Goal: Transaction & Acquisition: Purchase product/service

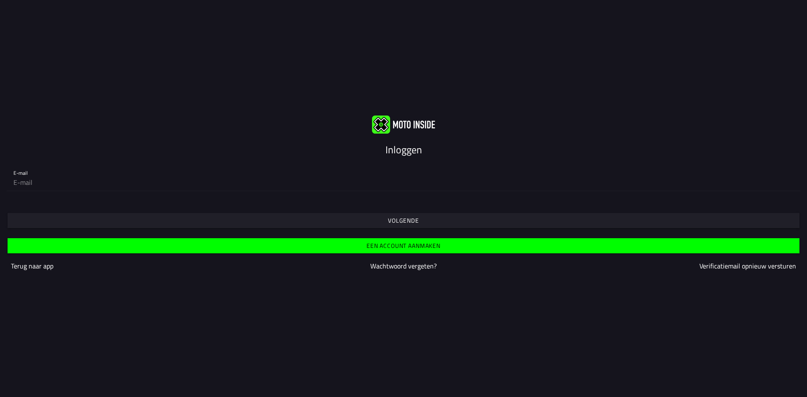
click at [36, 184] on input "email" at bounding box center [403, 182] width 780 height 17
type input "chrishouwen@gmail.com"
click at [267, 220] on span "Volgende" at bounding box center [403, 220] width 779 height 15
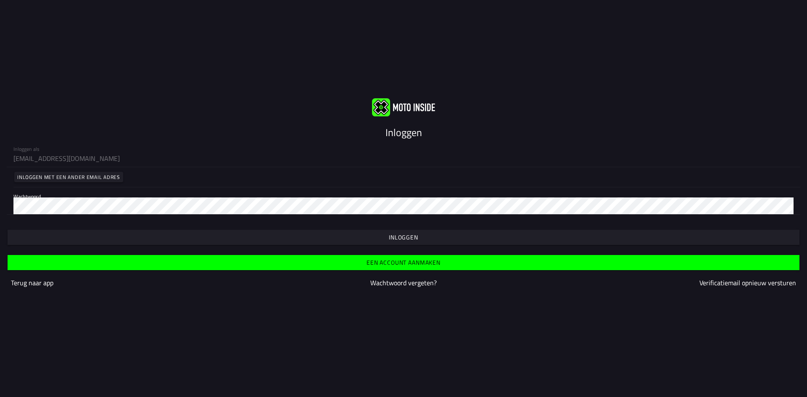
click at [0, 0] on slot "Wachtwoord vergeten?" at bounding box center [0, 0] width 0 height 0
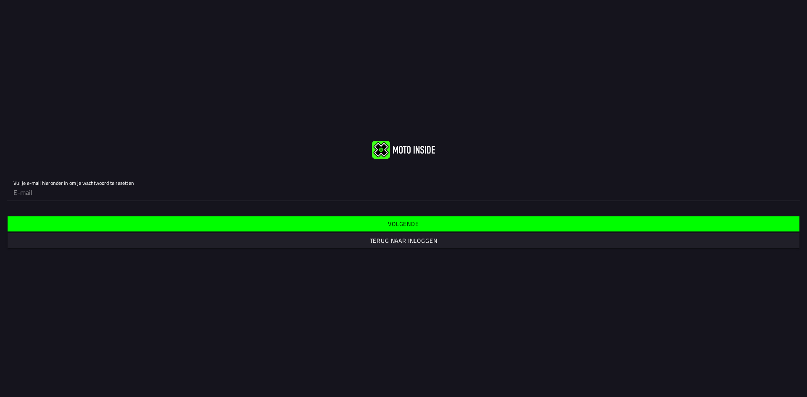
click at [50, 196] on input "email" at bounding box center [403, 192] width 780 height 17
type input "chrishouwen@gmail.com"
click at [0, 0] on slot "Volgende" at bounding box center [0, 0] width 0 height 0
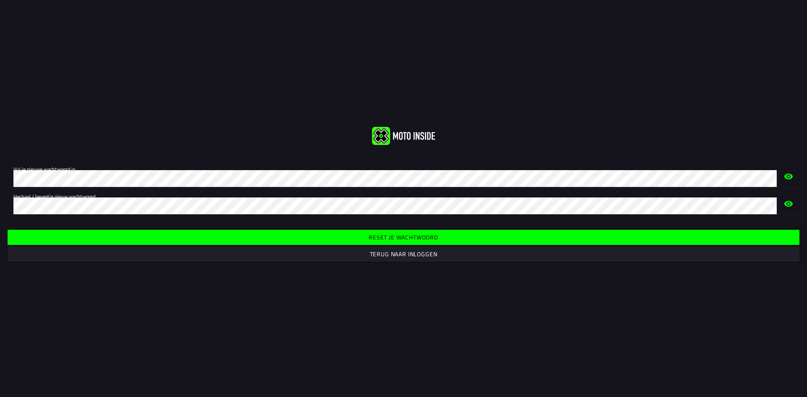
click at [0, 0] on slot "Reset je wachtwoord" at bounding box center [0, 0] width 0 height 0
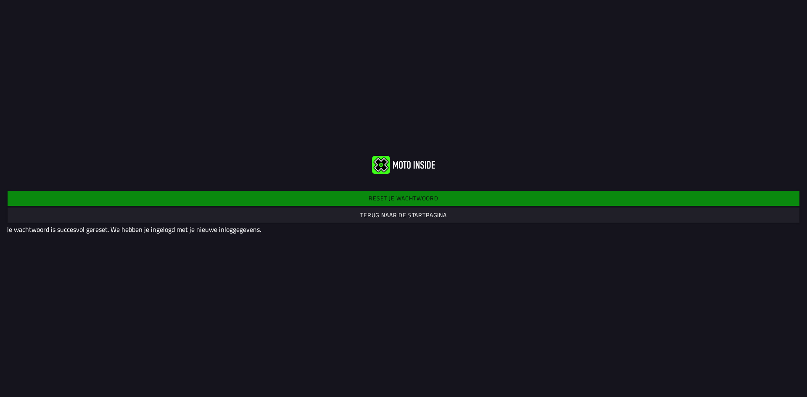
click at [0, 0] on slot "Terug naar de startpagina" at bounding box center [0, 0] width 0 height 0
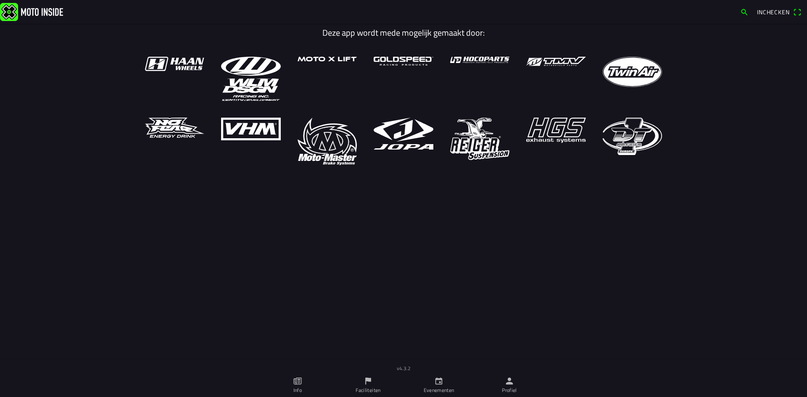
click at [438, 381] on icon "calendar" at bounding box center [438, 381] width 9 height 9
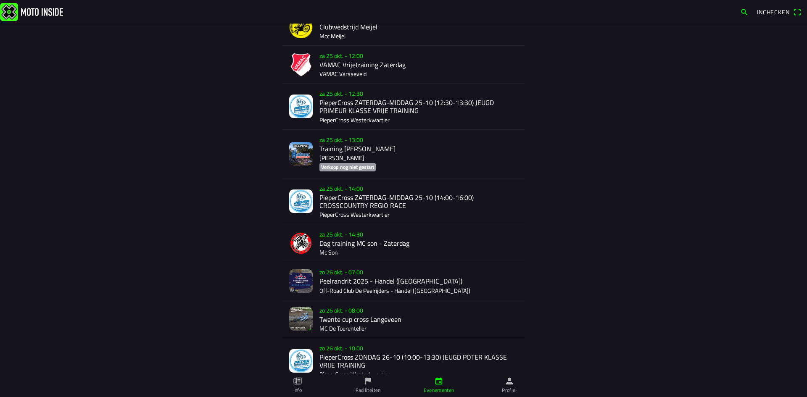
scroll to position [1115, 0]
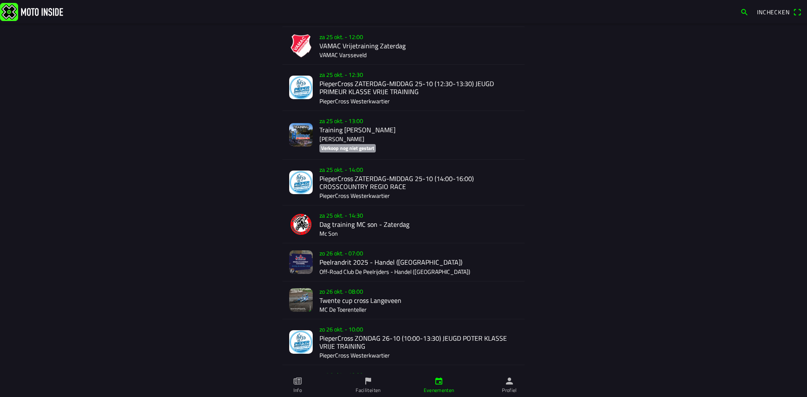
click at [337, 253] on div "zo 26 okt. - 07:00 Peelrandrit 2025 - Handel (NB) Off-Road Club De Peelrijders …" at bounding box center [419, 261] width 198 height 37
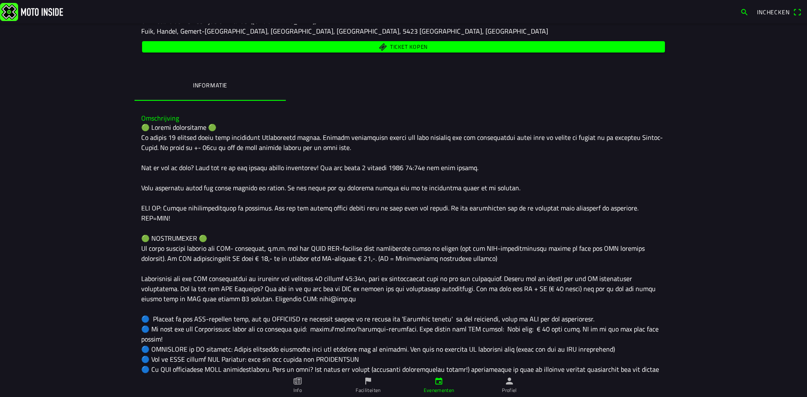
scroll to position [210, 0]
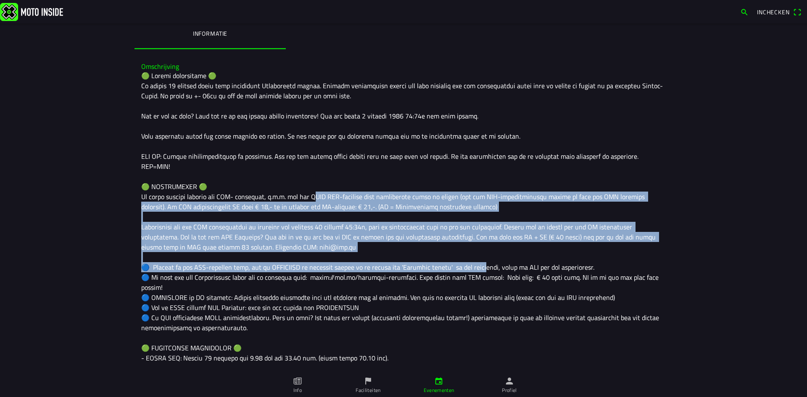
drag, startPoint x: 314, startPoint y: 184, endPoint x: 481, endPoint y: 259, distance: 183.7
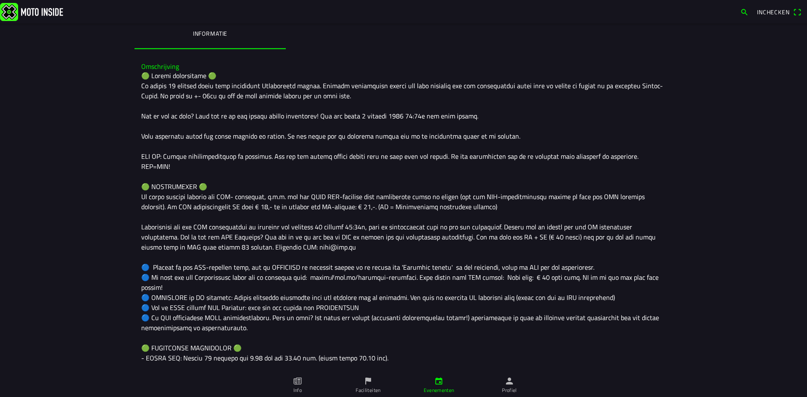
drag, startPoint x: 479, startPoint y: 264, endPoint x: 474, endPoint y: 265, distance: 5.1
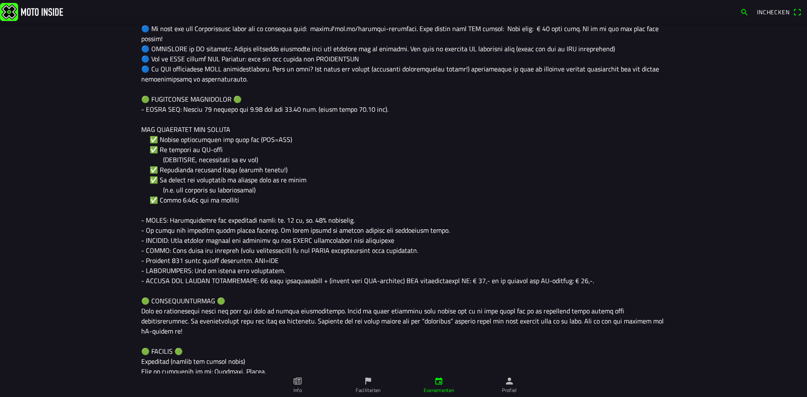
scroll to position [463, 0]
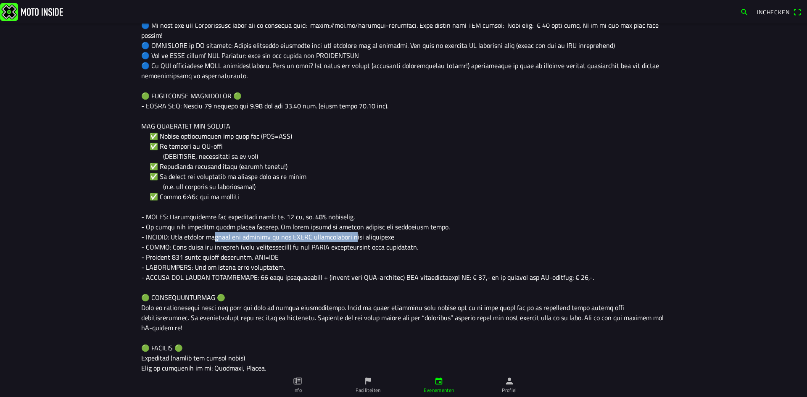
drag, startPoint x: 216, startPoint y: 216, endPoint x: 362, endPoint y: 218, distance: 145.5
click at [362, 218] on div at bounding box center [403, 161] width 525 height 686
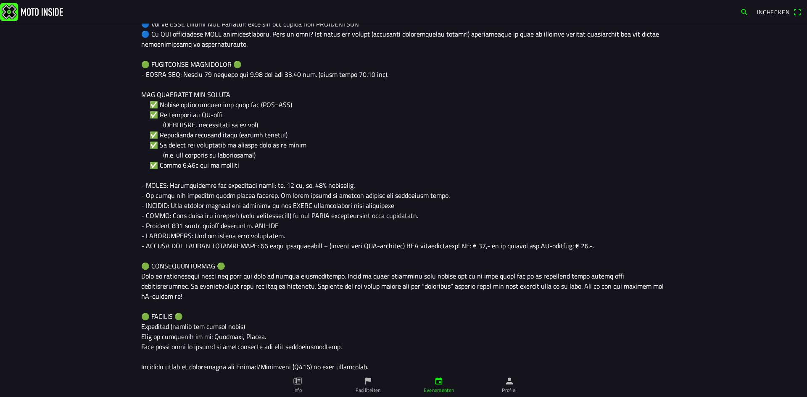
scroll to position [547, 0]
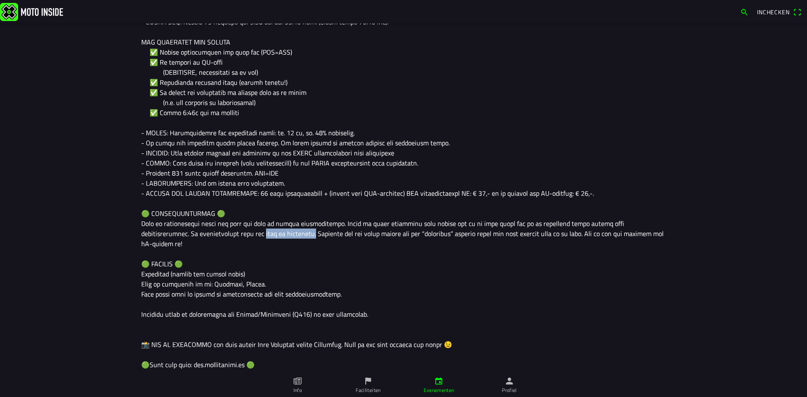
drag, startPoint x: 202, startPoint y: 213, endPoint x: 257, endPoint y: 214, distance: 54.2
click at [257, 214] on div at bounding box center [403, 77] width 525 height 686
drag, startPoint x: 153, startPoint y: 243, endPoint x: 239, endPoint y: 247, distance: 85.9
click at [239, 247] on div at bounding box center [403, 77] width 525 height 686
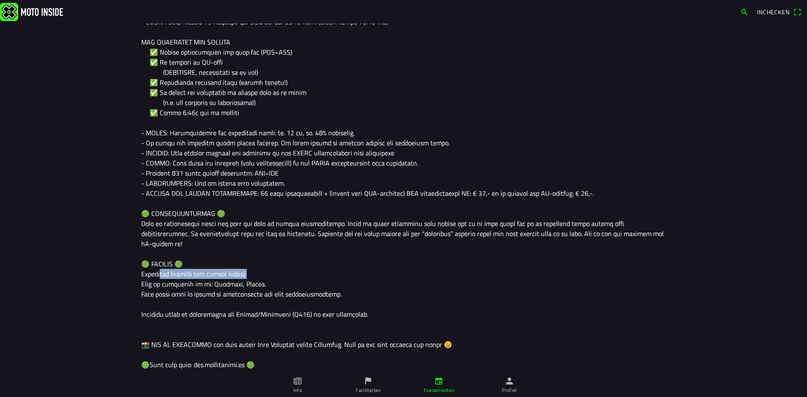
click at [210, 245] on div at bounding box center [403, 77] width 525 height 686
drag, startPoint x: 164, startPoint y: 254, endPoint x: 228, endPoint y: 255, distance: 63.9
click at [228, 255] on div at bounding box center [403, 77] width 525 height 686
click at [228, 256] on div at bounding box center [403, 77] width 525 height 686
drag, startPoint x: 169, startPoint y: 266, endPoint x: 259, endPoint y: 267, distance: 89.6
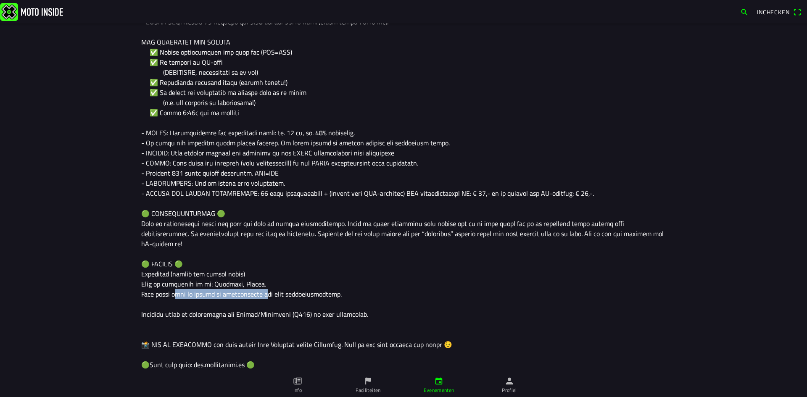
click at [259, 267] on div at bounding box center [403, 77] width 525 height 686
click at [266, 265] on div at bounding box center [403, 77] width 525 height 686
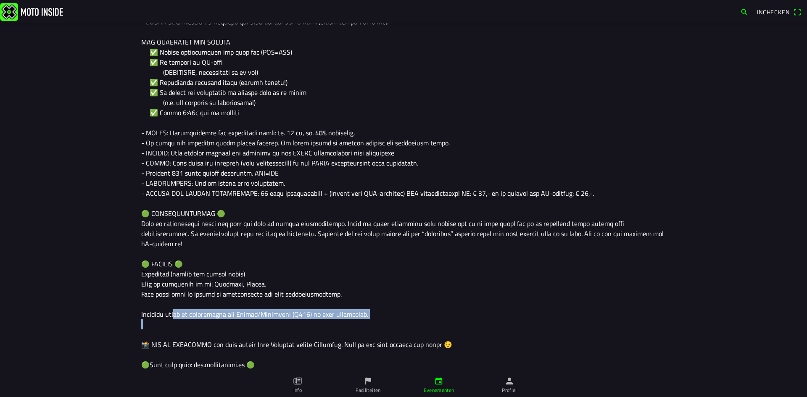
drag, startPoint x: 171, startPoint y: 285, endPoint x: 358, endPoint y: 293, distance: 187.3
click at [358, 293] on div at bounding box center [403, 77] width 525 height 686
click at [234, 316] on div at bounding box center [403, 77] width 525 height 686
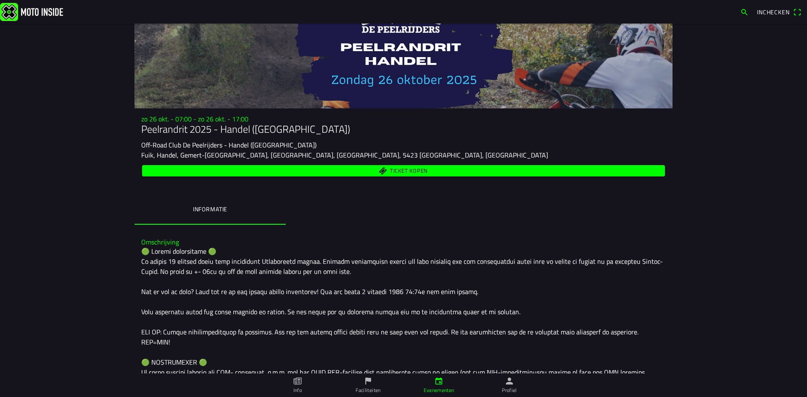
scroll to position [0, 0]
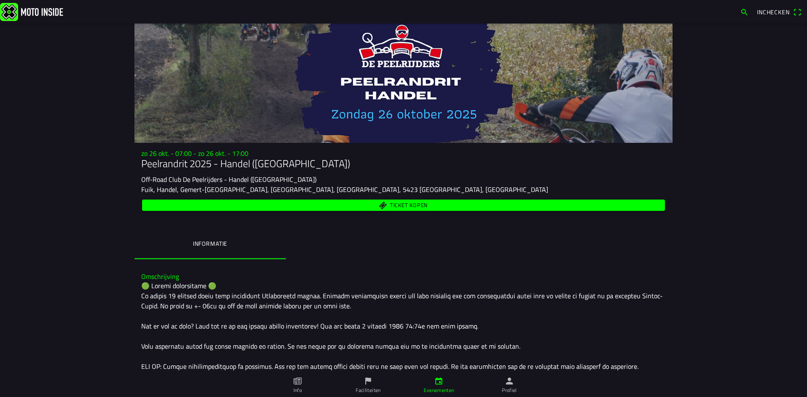
click at [402, 203] on span "Ticket kopen" at bounding box center [409, 205] width 38 height 5
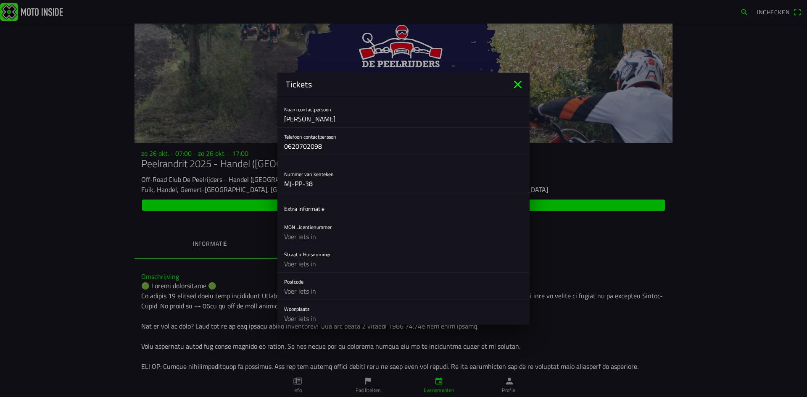
scroll to position [294, 0]
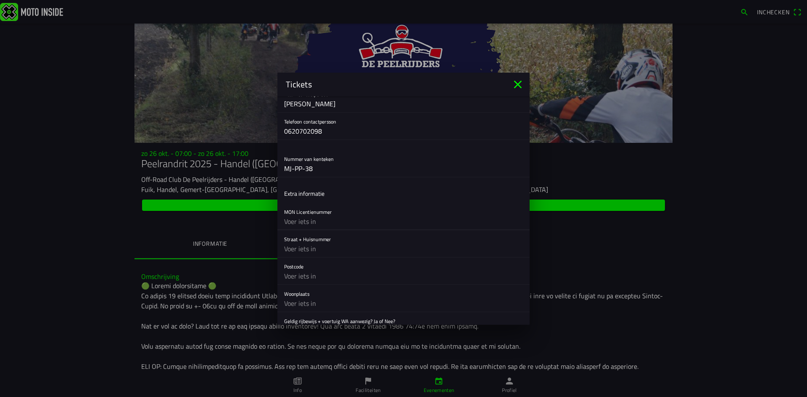
click at [318, 221] on input "text" at bounding box center [403, 221] width 239 height 17
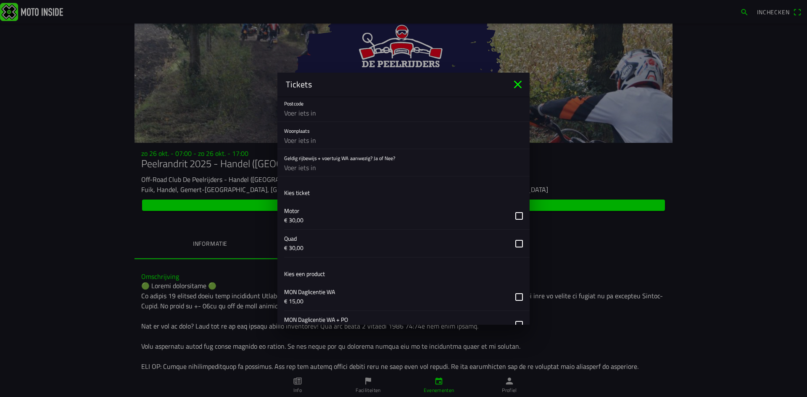
scroll to position [463, 0]
click at [516, 212] on button "button" at bounding box center [407, 210] width 246 height 27
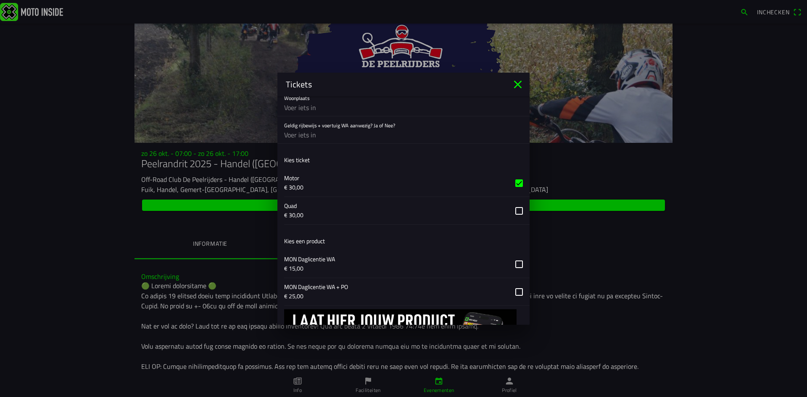
scroll to position [505, 0]
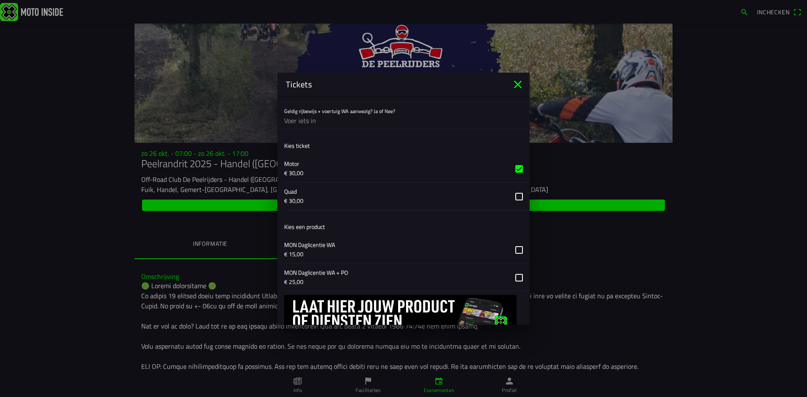
click at [515, 249] on button "button" at bounding box center [407, 249] width 246 height 27
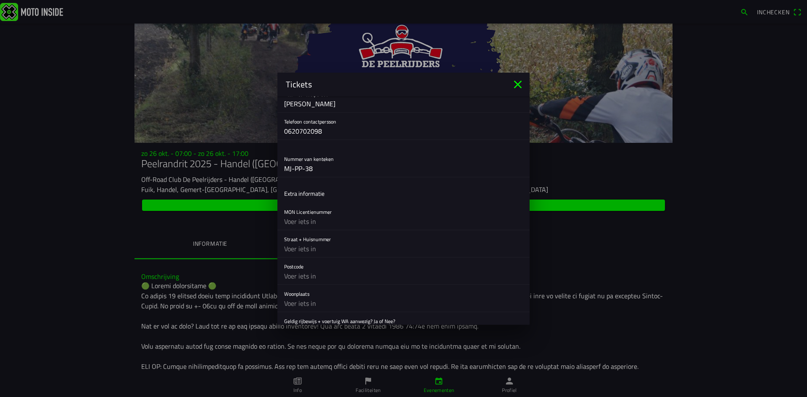
scroll to position [336, 0]
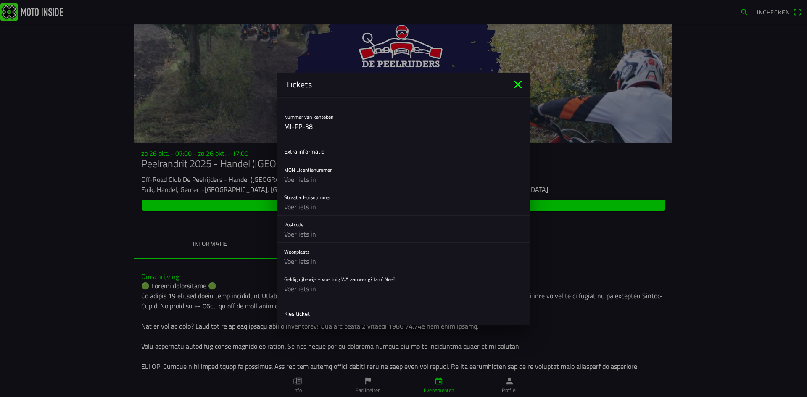
click at [332, 208] on input "text" at bounding box center [403, 206] width 239 height 17
type input "Albert Schweitzerlaan 31"
type input "2694AM"
type input "'s-Gravenzande"
click at [328, 289] on input "text" at bounding box center [403, 288] width 239 height 17
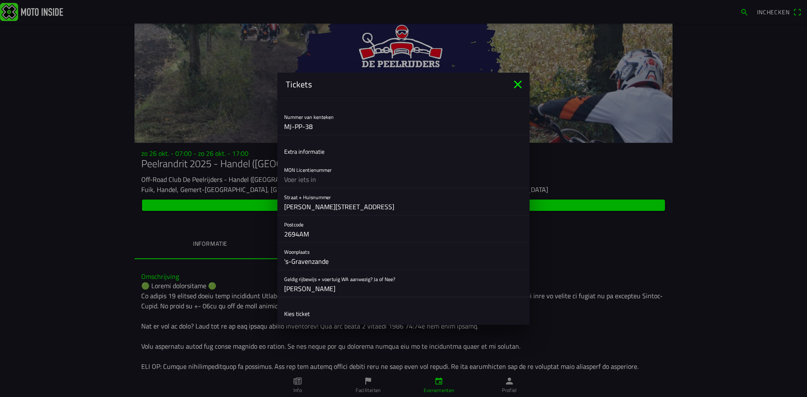
type input "Ja"
click at [298, 178] on input "text" at bounding box center [403, 179] width 239 height 17
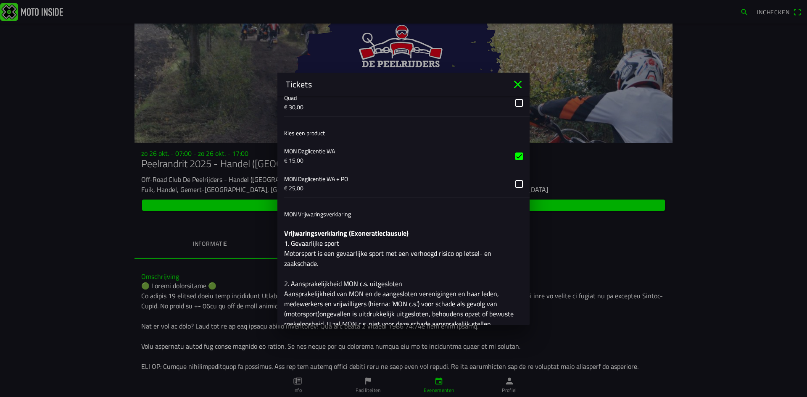
scroll to position [631, 0]
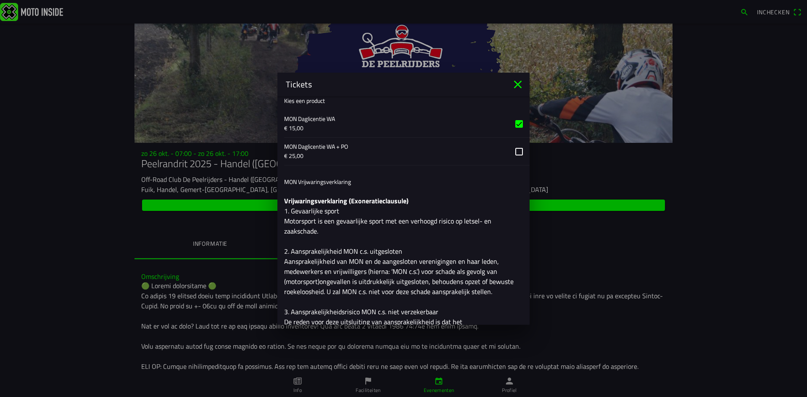
click at [516, 122] on button "button" at bounding box center [407, 123] width 246 height 27
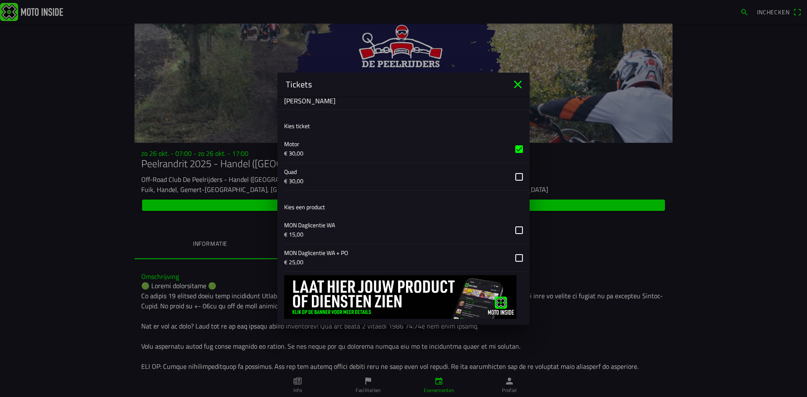
scroll to position [542, 0]
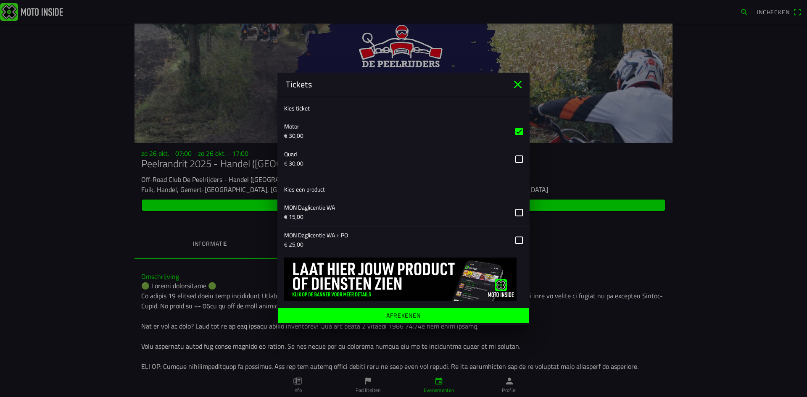
click at [514, 211] on button "button" at bounding box center [407, 212] width 246 height 27
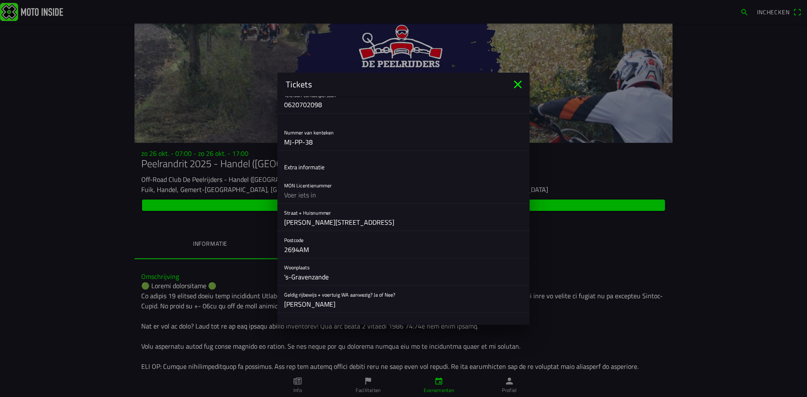
scroll to position [332, 0]
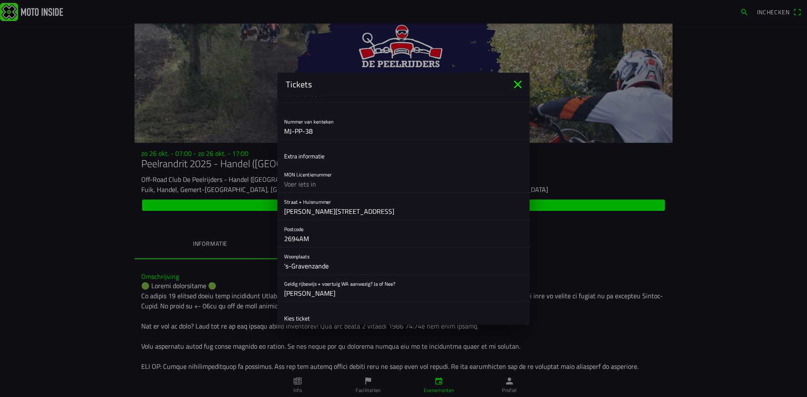
click at [315, 184] on input "text" at bounding box center [403, 184] width 239 height 17
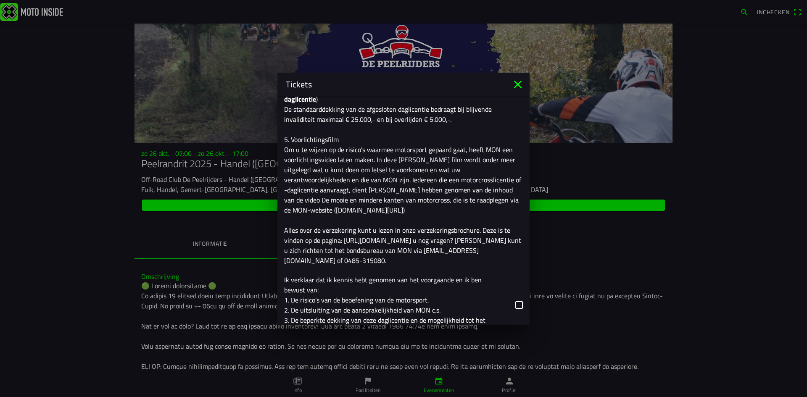
scroll to position [1005, 0]
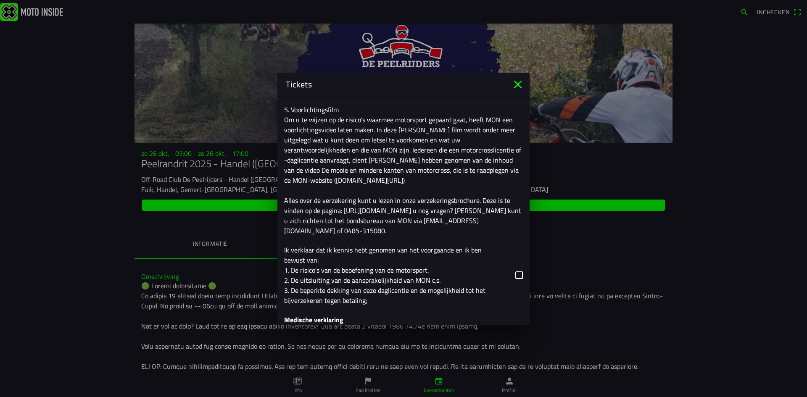
type input "nvt, daglicentie"
click at [512, 276] on button "button" at bounding box center [407, 275] width 246 height 69
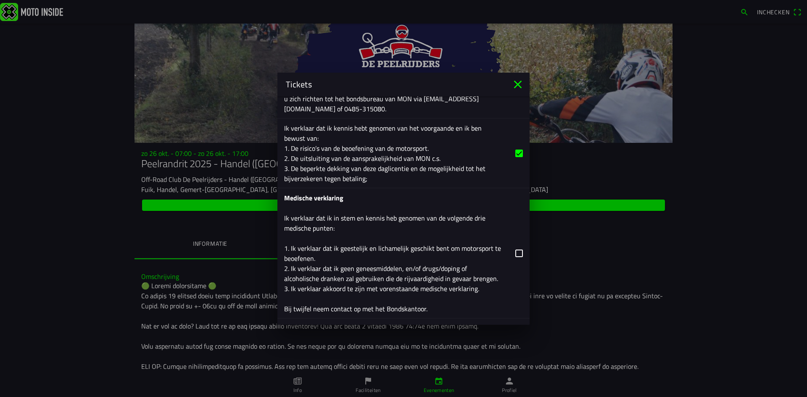
scroll to position [1131, 0]
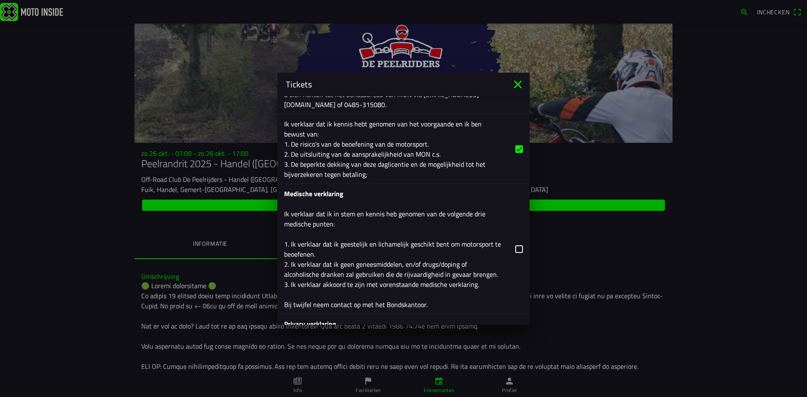
click at [511, 248] on button "button" at bounding box center [407, 249] width 246 height 130
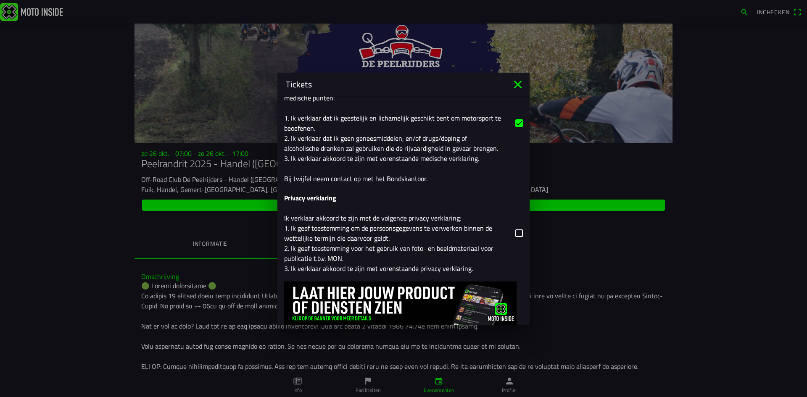
scroll to position [1281, 0]
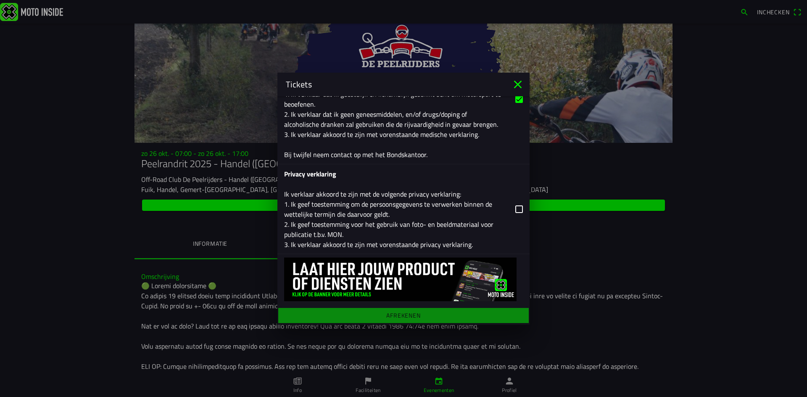
click at [514, 209] on button "button" at bounding box center [407, 209] width 246 height 90
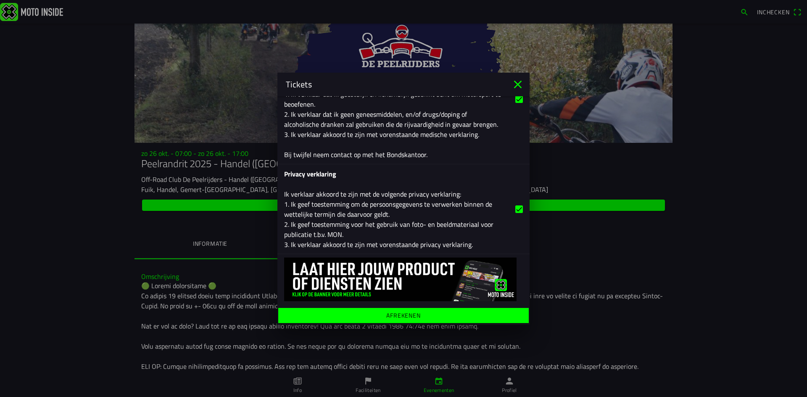
click at [402, 314] on ion-label "Afrekenen" at bounding box center [403, 315] width 34 height 6
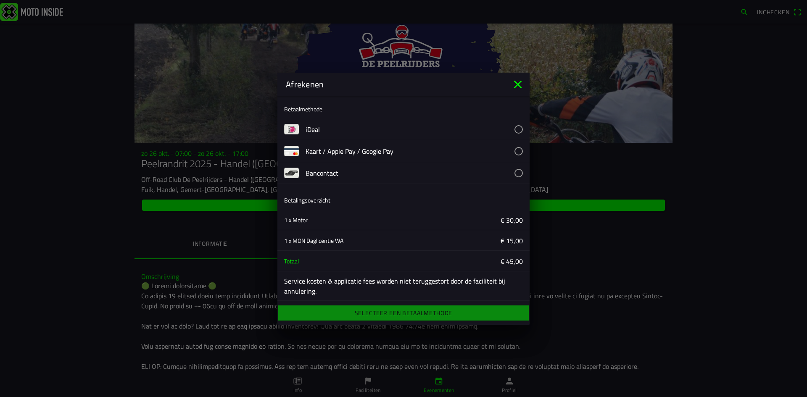
click at [513, 130] on button "button" at bounding box center [418, 129] width 224 height 21
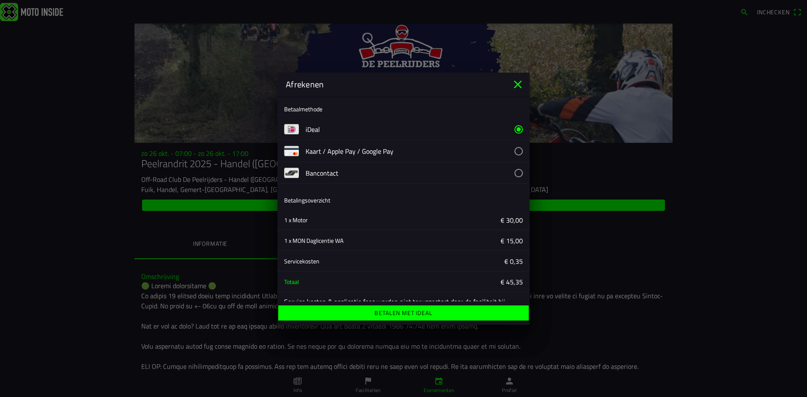
scroll to position [24, 0]
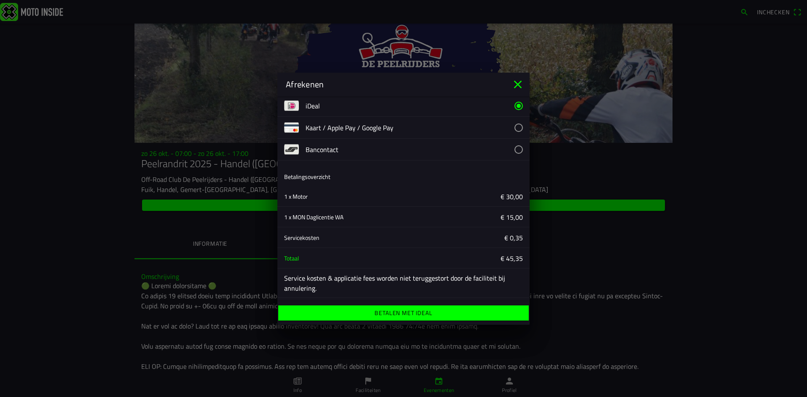
click at [510, 127] on button "button" at bounding box center [418, 127] width 224 height 21
click at [511, 108] on button "button" at bounding box center [418, 105] width 224 height 21
click at [442, 312] on span "Betalen met iDeal" at bounding box center [404, 313] width 238 height 15
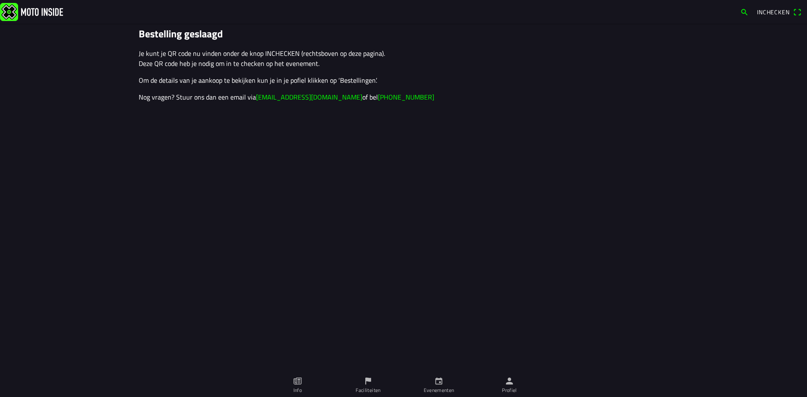
click at [230, 185] on main "Bestelling geslaagd Je kunt je QR code nu vinden onder de knop INCHECKEN (recht…" at bounding box center [403, 211] width 807 height 374
drag, startPoint x: 254, startPoint y: 78, endPoint x: 367, endPoint y: 78, distance: 113.1
click at [367, 78] on p "Om de details van je aankoop te bekijken kun je in je pofiel klikken op ‘Bestel…" at bounding box center [404, 80] width 530 height 10
click at [366, 77] on p "Om de details van je aankoop te bekijken kun je in je pofiel klikken op ‘Bestel…" at bounding box center [404, 80] width 530 height 10
click at [510, 386] on icon "person" at bounding box center [509, 381] width 9 height 9
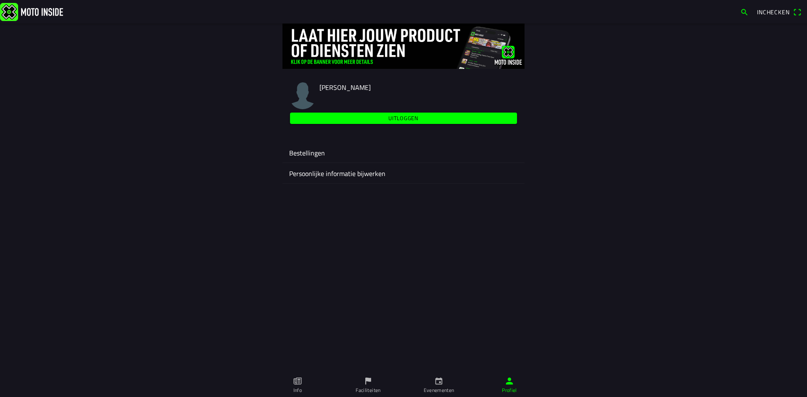
click at [307, 151] on ion-label "Bestellingen" at bounding box center [403, 153] width 229 height 10
